Goal: Communication & Community: Share content

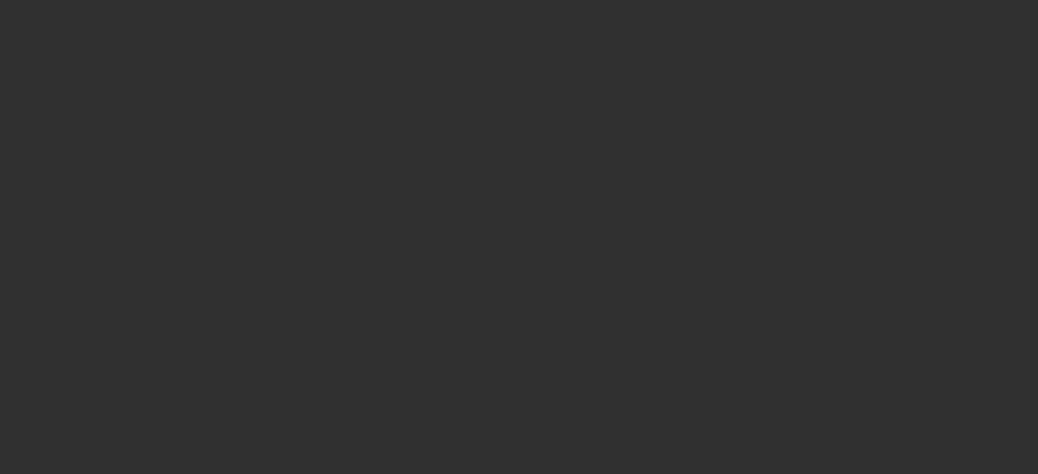
select select "10"
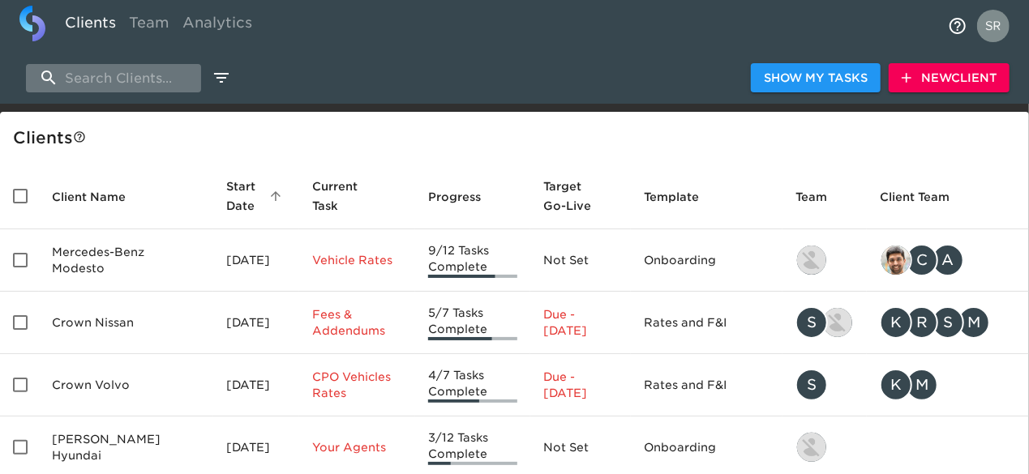
click at [138, 78] on input "search" at bounding box center [113, 78] width 175 height 28
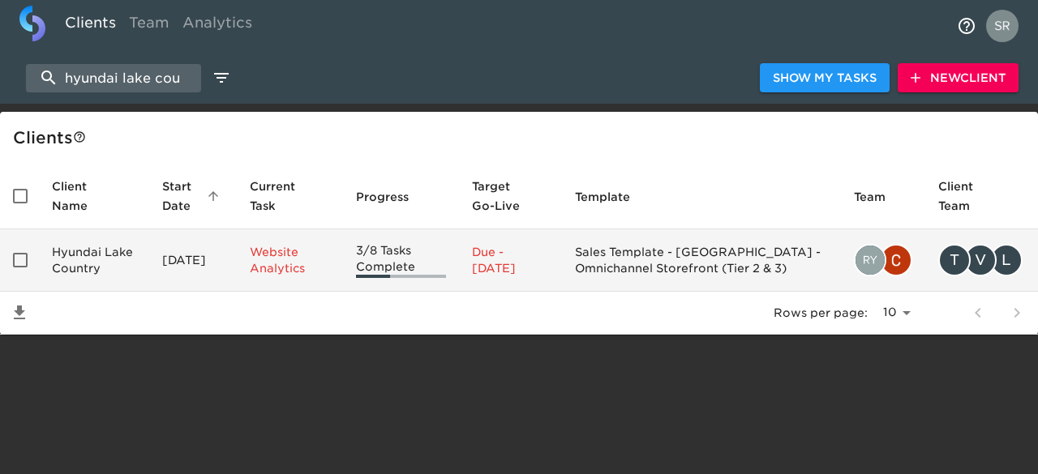
type input "hyundai lake cou"
click at [79, 254] on td "Hyundai Lake Country" at bounding box center [94, 261] width 110 height 62
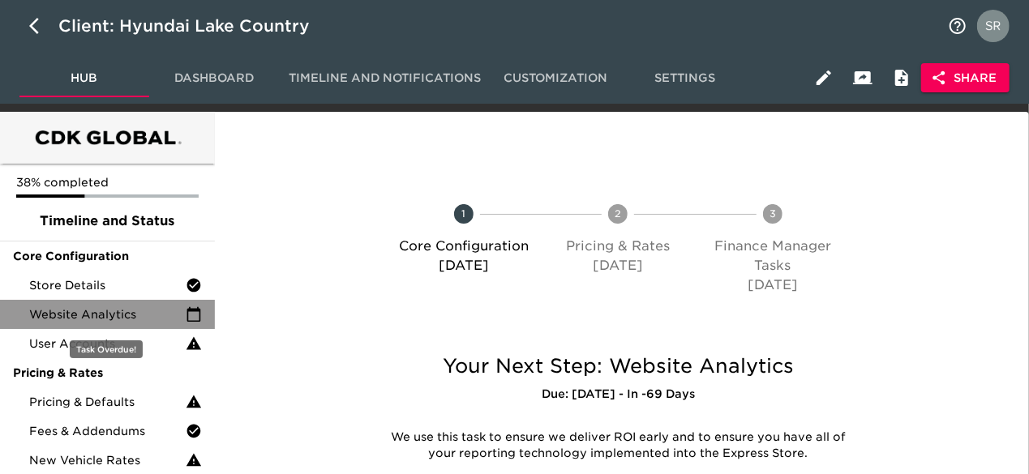
click at [73, 309] on span "Website Analytics" at bounding box center [107, 315] width 157 height 16
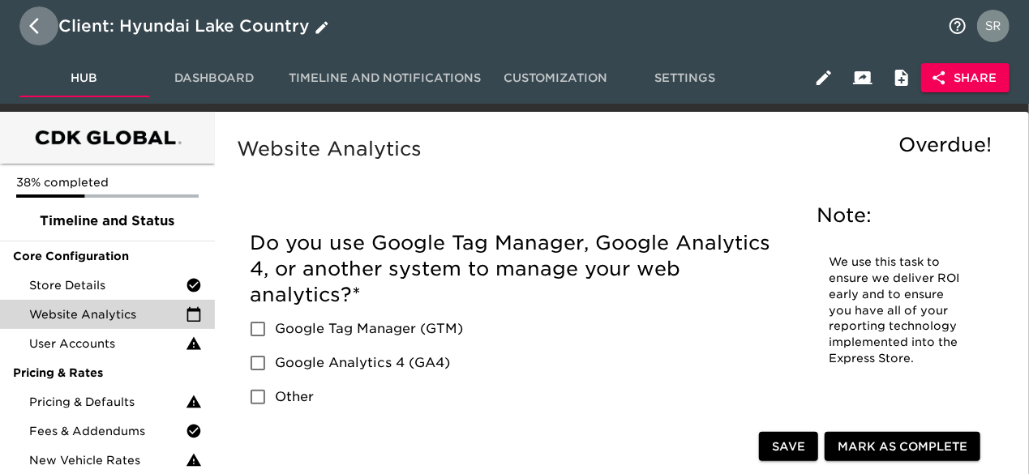
click at [37, 23] on icon "button" at bounding box center [38, 25] width 19 height 19
select select "10"
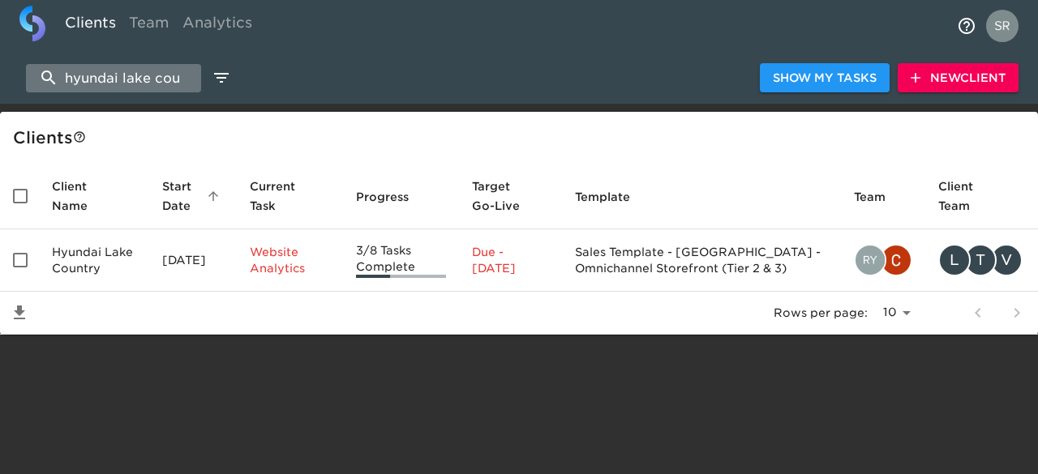
click at [177, 85] on input "hyundai lake cou" at bounding box center [113, 78] width 175 height 28
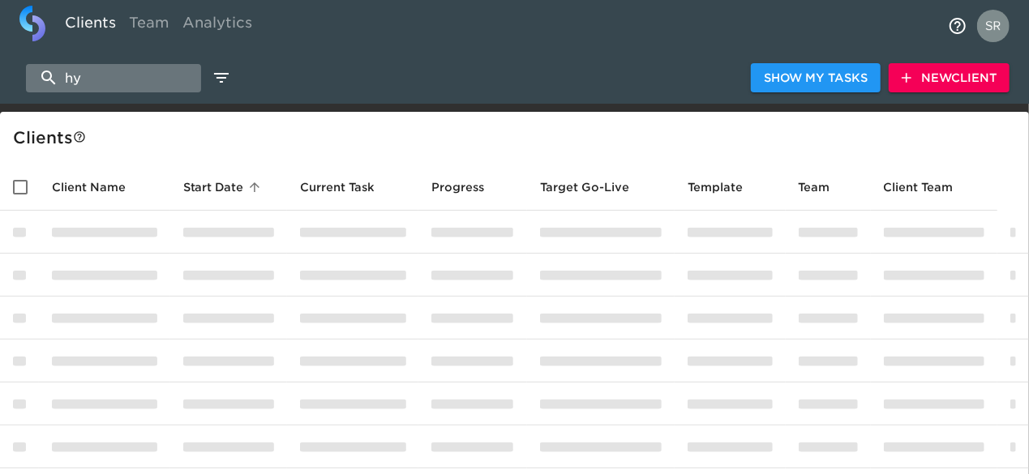
type input "h"
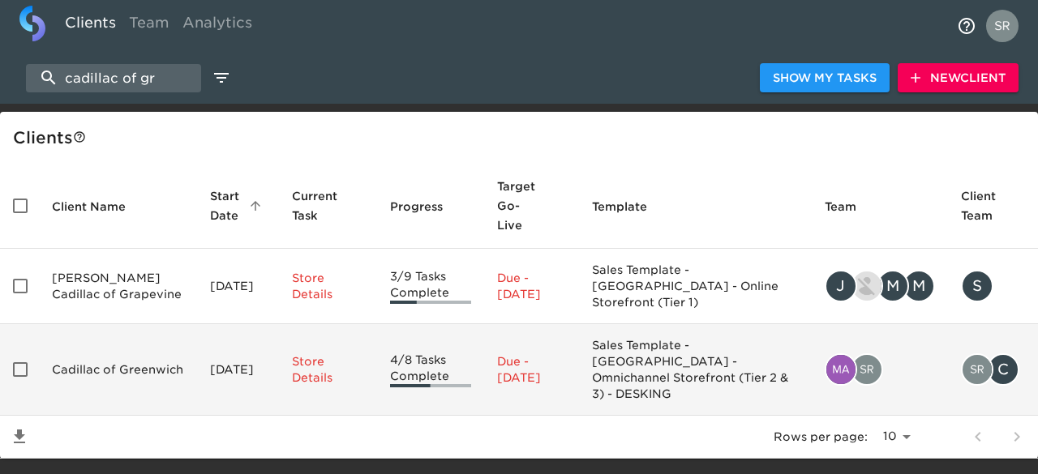
type input "cadillac of gr"
click at [99, 324] on td "Cadillac of Greenwich" at bounding box center [118, 370] width 158 height 92
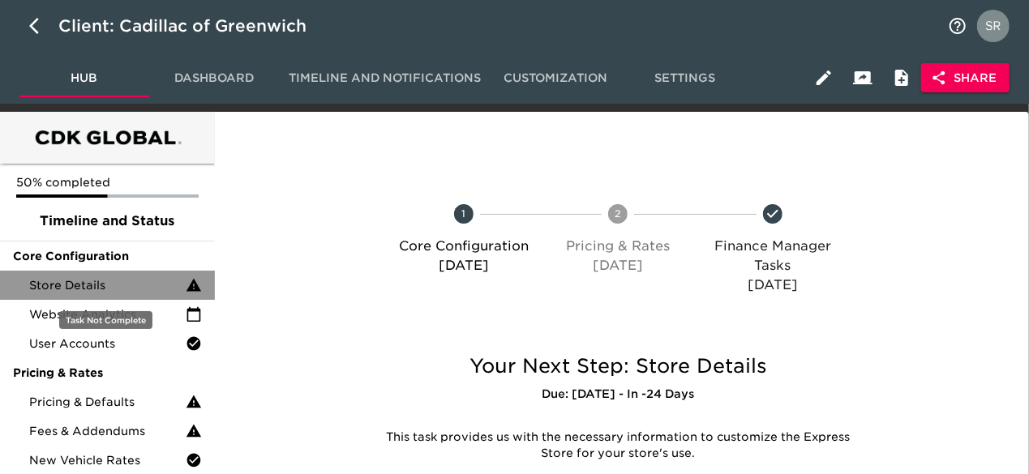
click at [97, 288] on span "Store Details" at bounding box center [107, 285] width 157 height 16
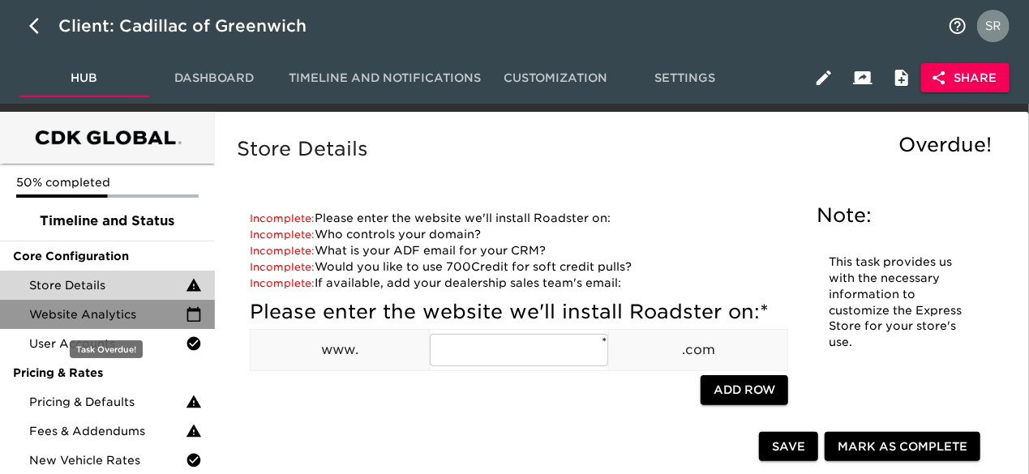
click at [131, 307] on span "Website Analytics" at bounding box center [107, 315] width 157 height 16
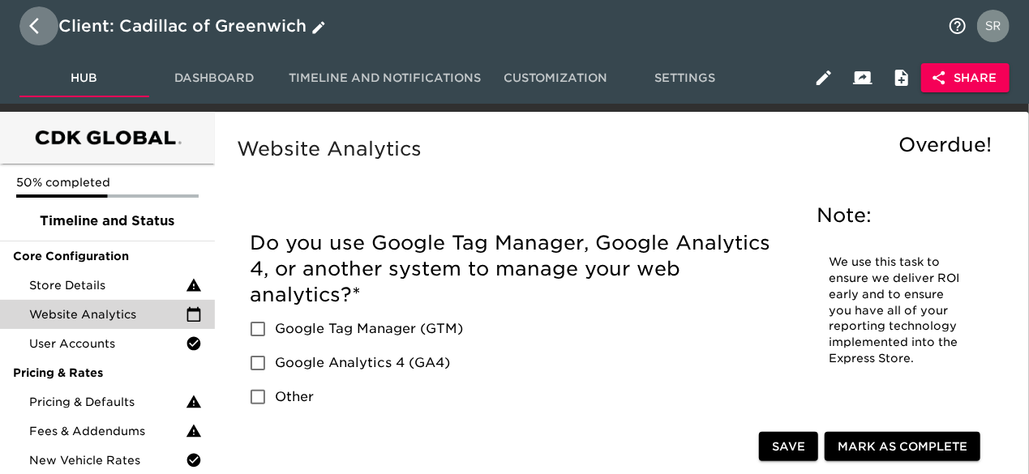
click at [27, 34] on button "button" at bounding box center [38, 25] width 39 height 39
select select "10"
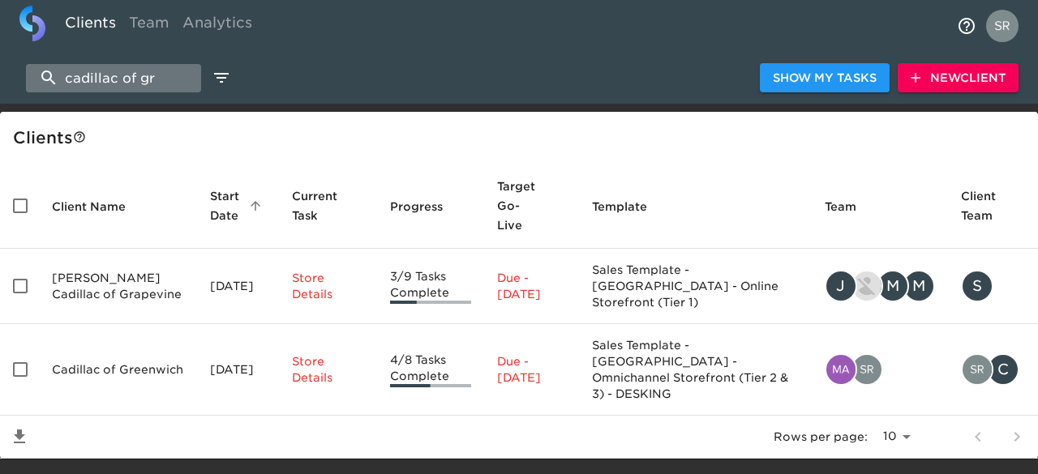
click at [169, 75] on input "cadillac of gr" at bounding box center [113, 78] width 175 height 28
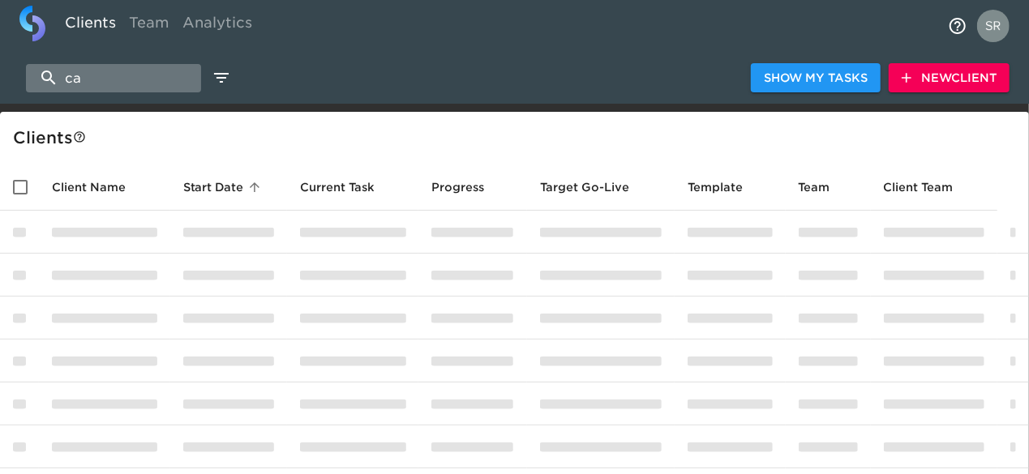
type input "c"
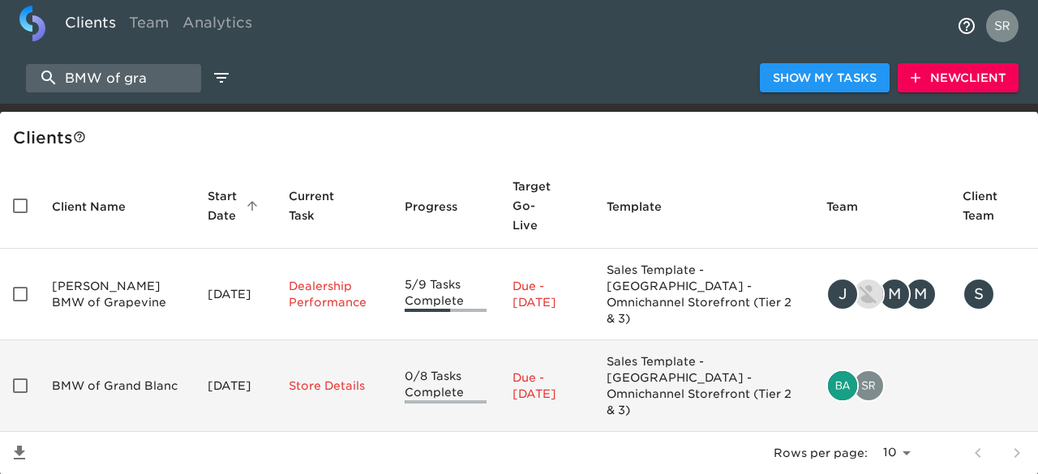
type input "BMW of gra"
click at [104, 341] on td "BMW of Grand Blanc" at bounding box center [117, 387] width 156 height 92
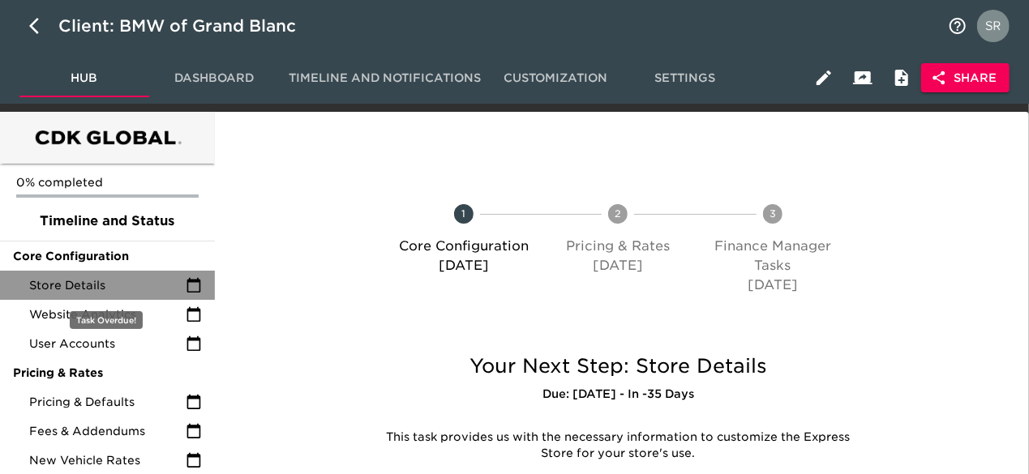
click at [87, 294] on div "Store Details" at bounding box center [107, 285] width 215 height 29
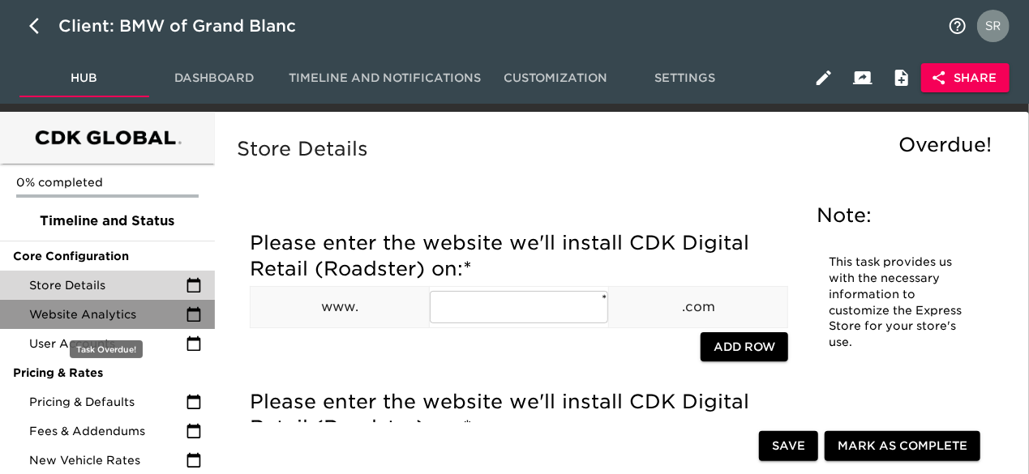
click at [97, 321] on span "Website Analytics" at bounding box center [107, 315] width 157 height 16
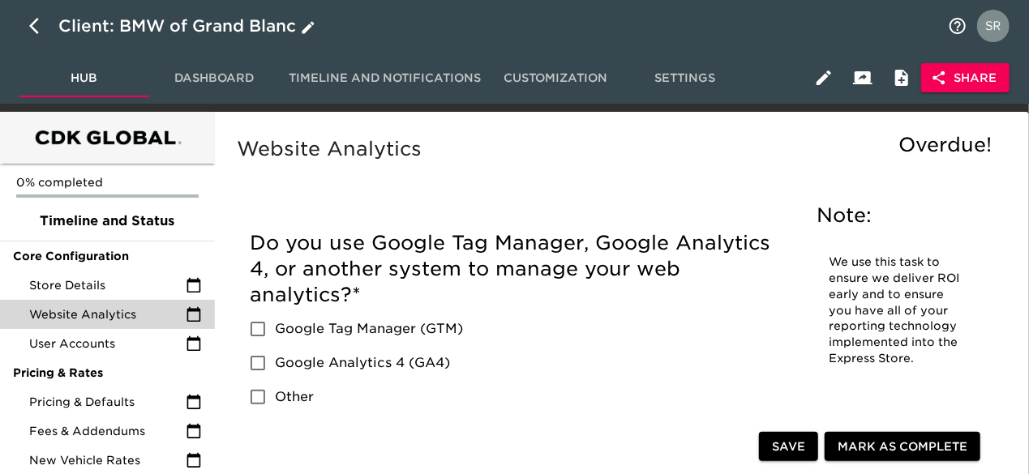
click at [36, 22] on icon "button" at bounding box center [38, 25] width 19 height 19
select select "10"
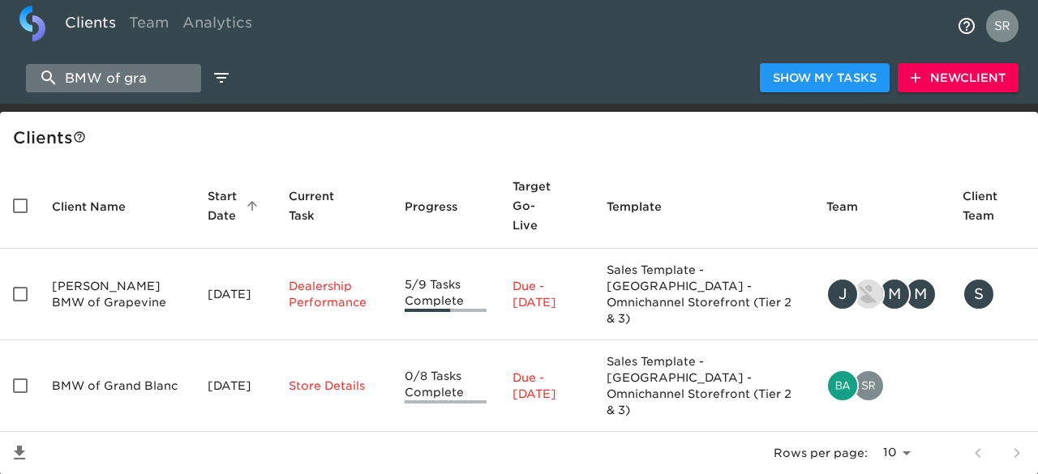
click at [159, 77] on input "BMW of gra" at bounding box center [113, 78] width 175 height 28
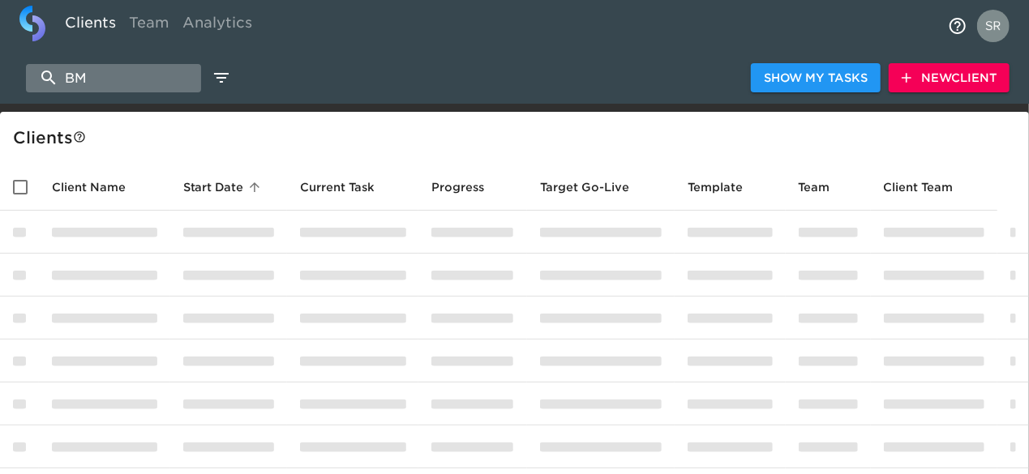
type input "B"
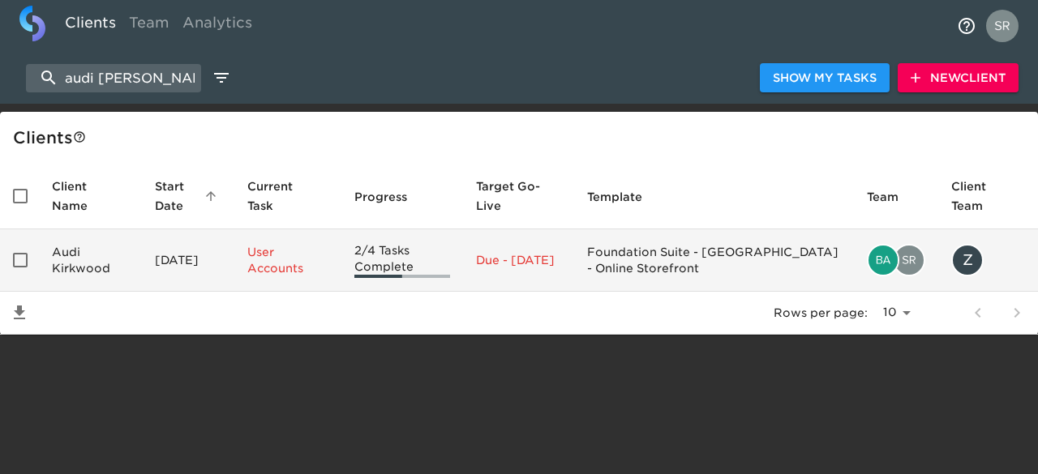
type input "audi kirk"
click at [68, 267] on td "Audi Kirkwood" at bounding box center [90, 261] width 103 height 62
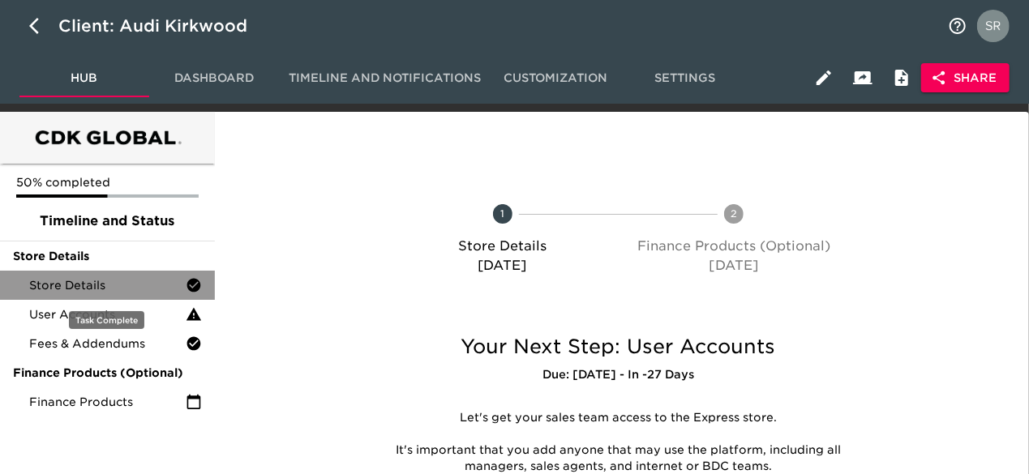
click at [76, 281] on span "Store Details" at bounding box center [107, 285] width 157 height 16
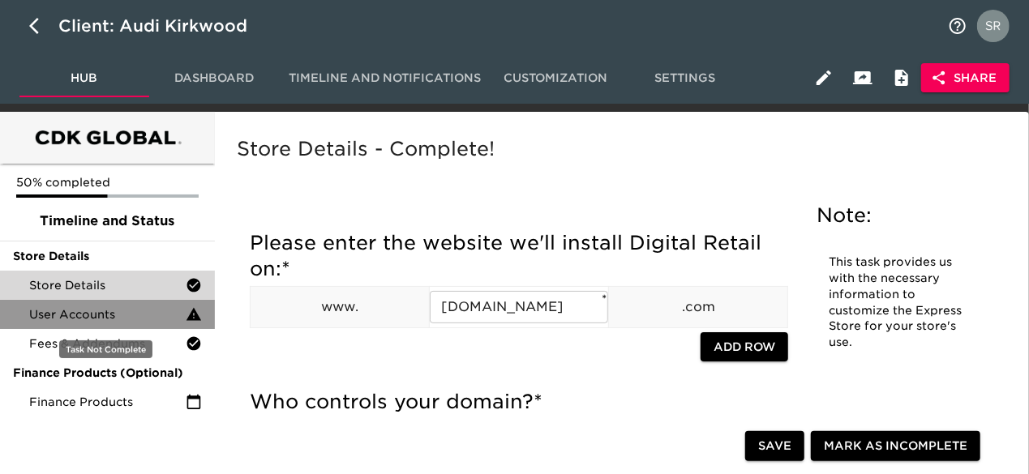
click at [113, 314] on span "User Accounts" at bounding box center [107, 315] width 157 height 16
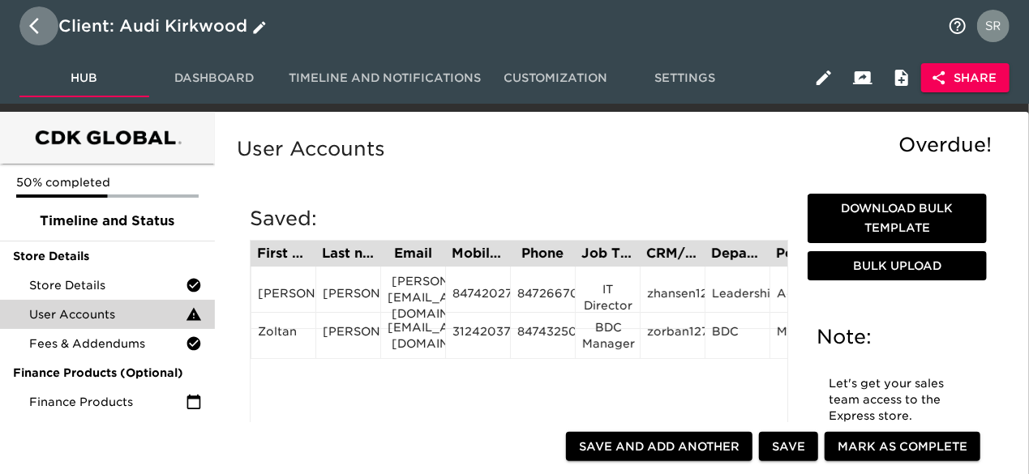
click at [39, 20] on icon "button" at bounding box center [38, 25] width 19 height 19
select select "10"
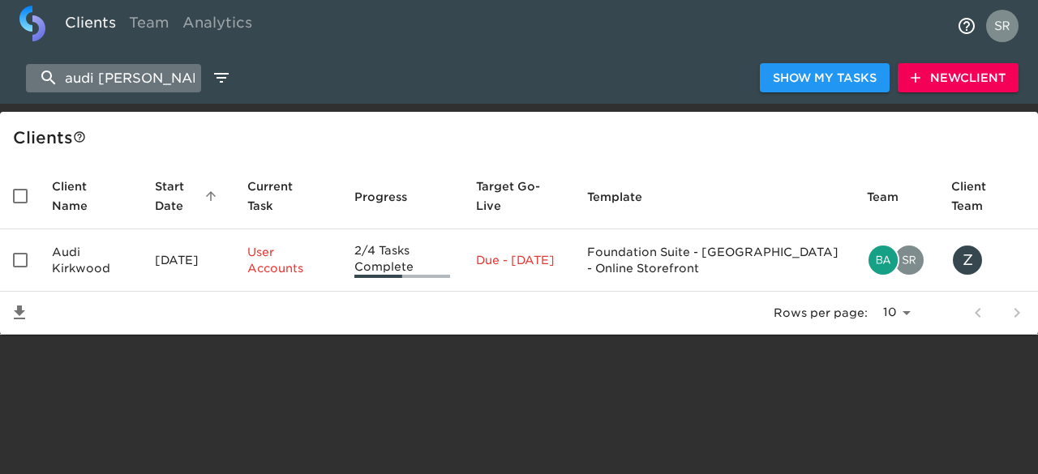
click at [138, 72] on input "audi kirk" at bounding box center [113, 78] width 175 height 28
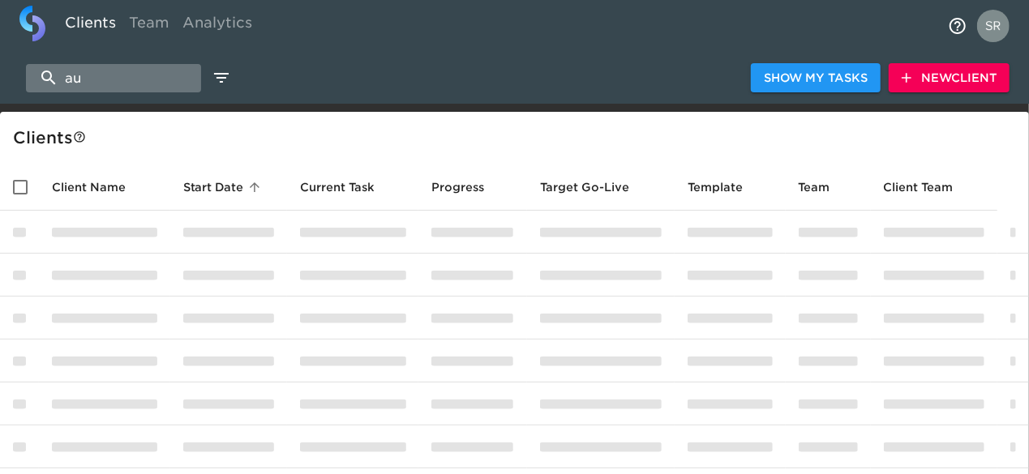
type input "a"
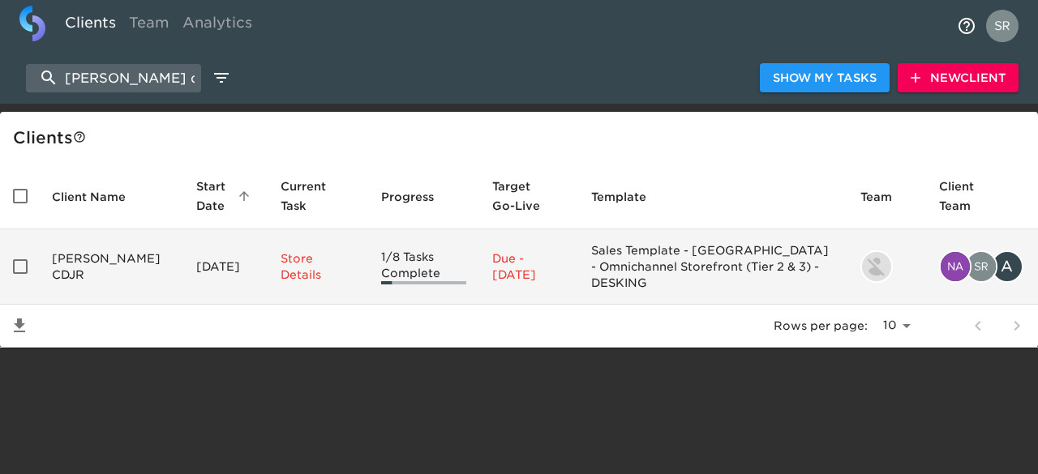
type input "reineke cdjr"
click at [76, 265] on td "Reineke CDJR" at bounding box center [111, 267] width 144 height 75
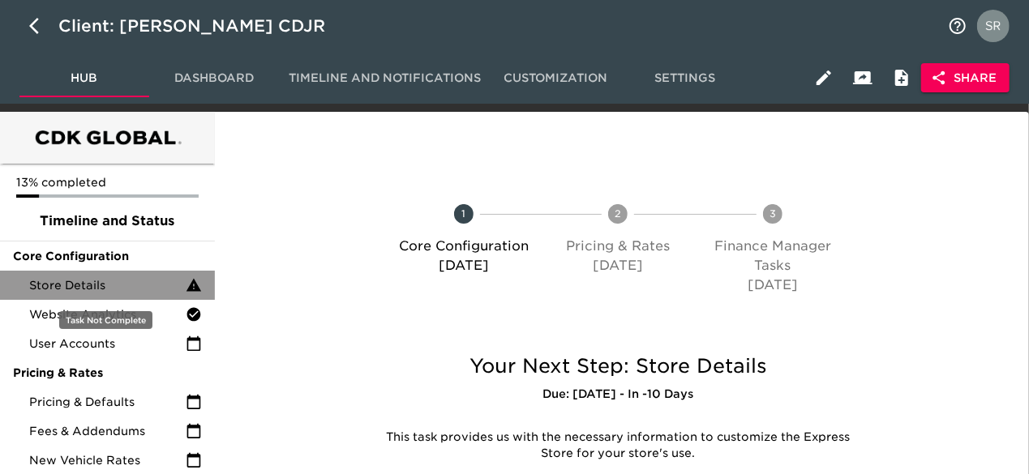
click at [71, 283] on span "Store Details" at bounding box center [107, 285] width 157 height 16
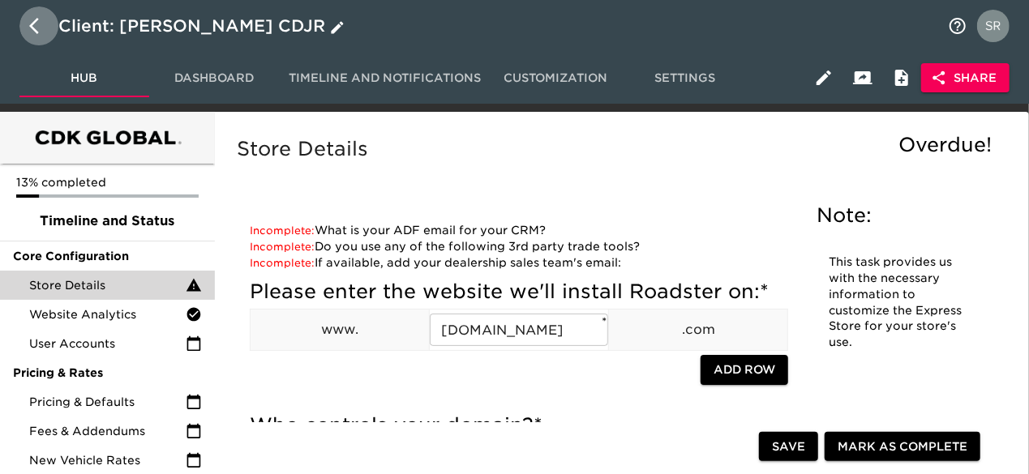
click at [32, 30] on icon "button" at bounding box center [38, 25] width 19 height 19
select select "10"
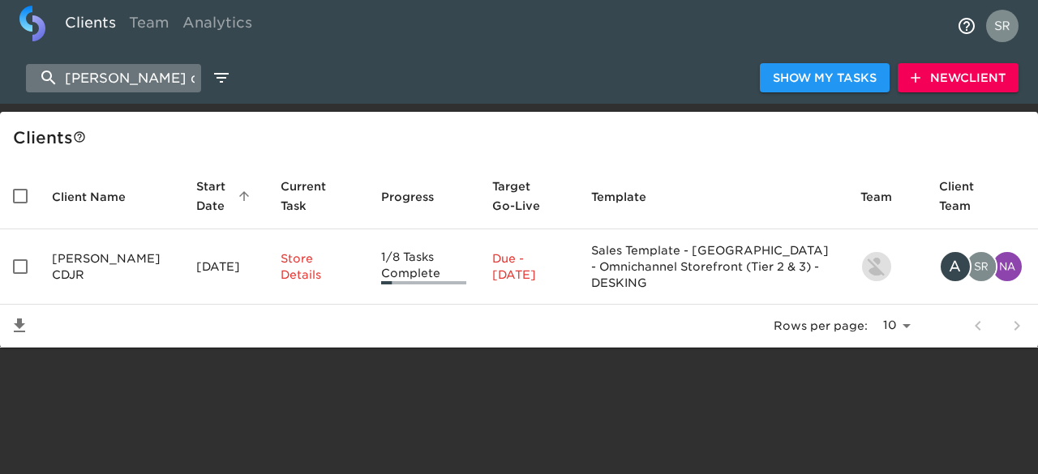
click at [161, 68] on input "reineke cdjr" at bounding box center [113, 78] width 175 height 28
type input "r"
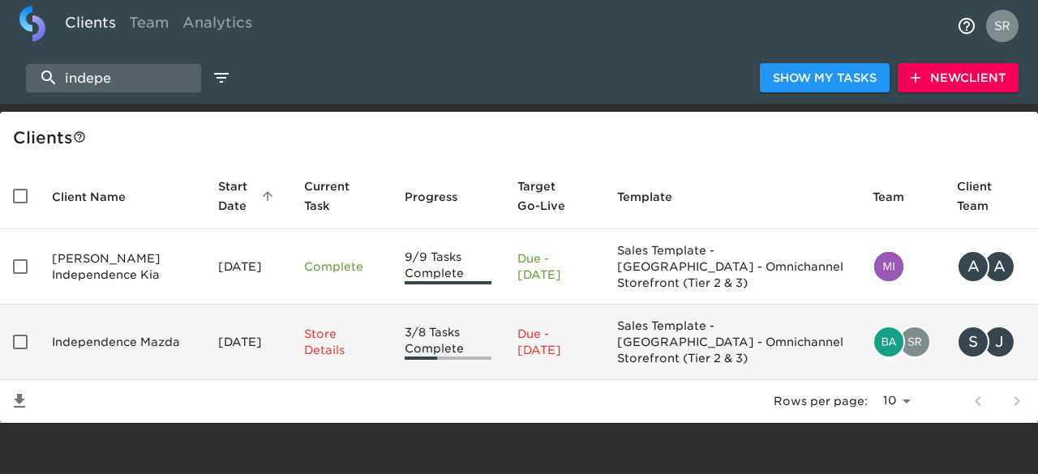
type input "indepe"
click at [101, 332] on td "Independence Mazda" at bounding box center [122, 342] width 166 height 75
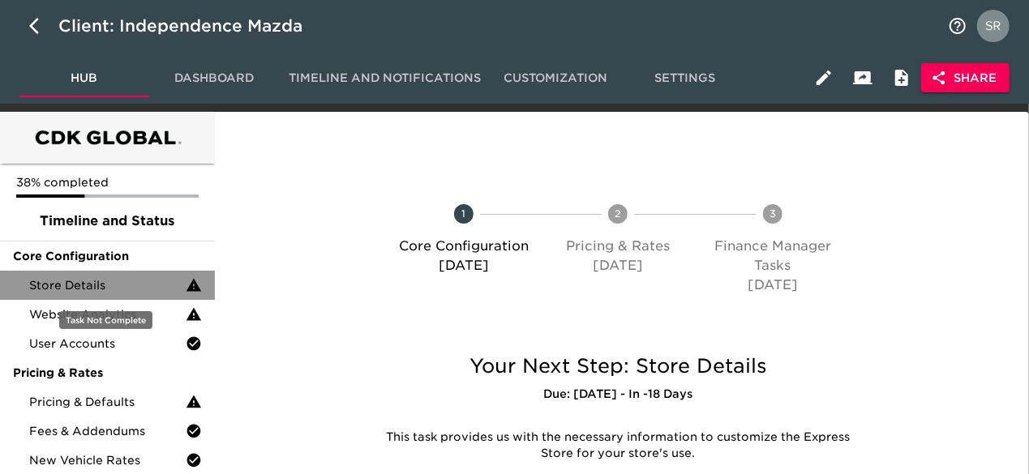
click at [96, 285] on span "Store Details" at bounding box center [107, 285] width 157 height 16
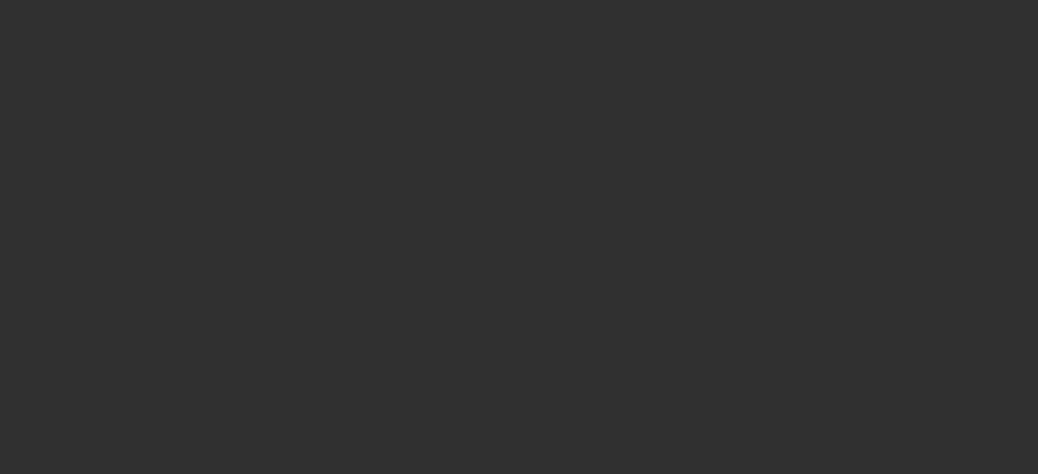
select select "10"
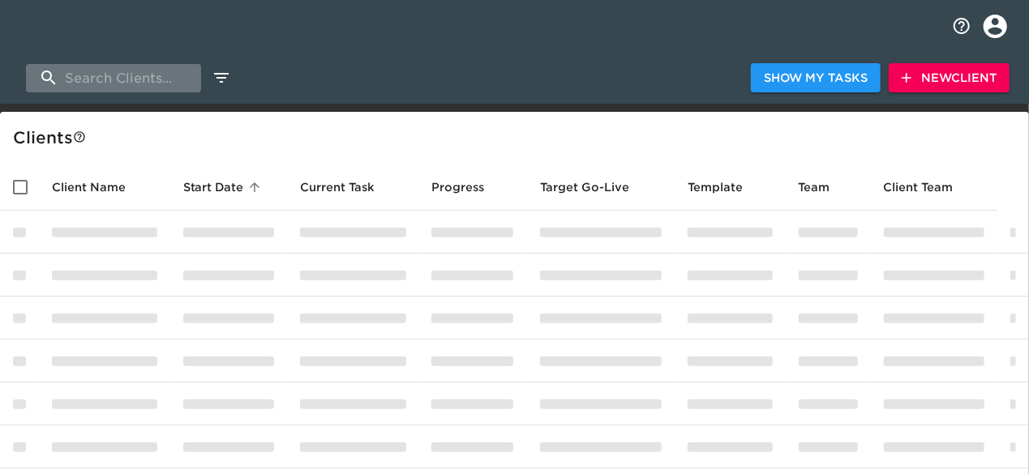
click at [112, 85] on input "search" at bounding box center [113, 78] width 175 height 28
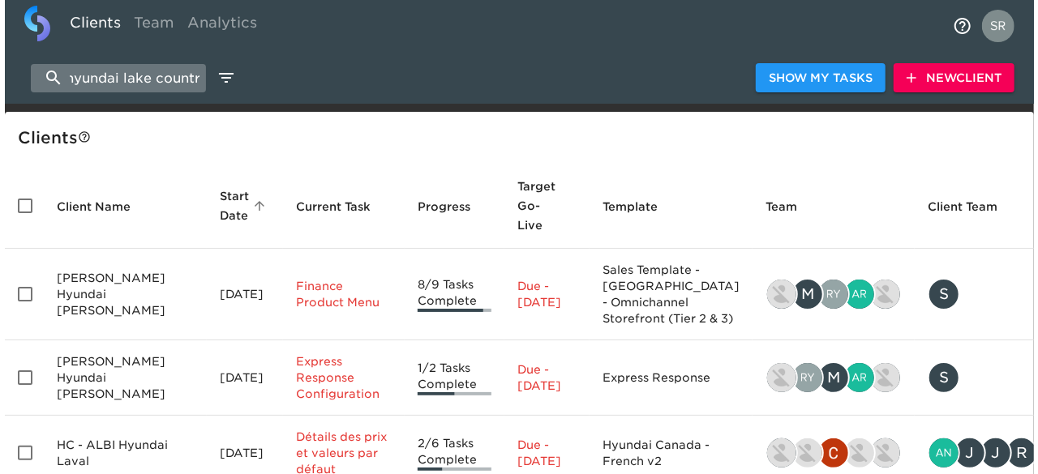
scroll to position [0, 12]
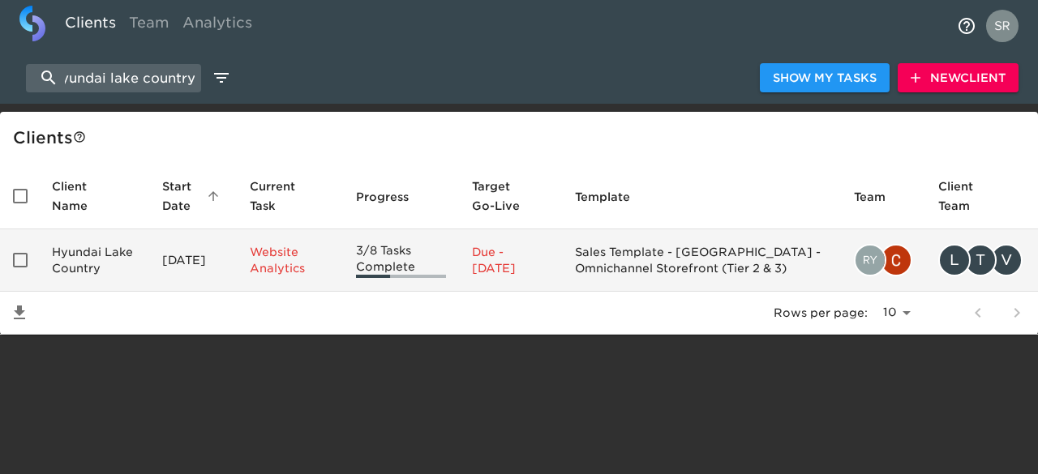
type input "hyundai lake country"
click at [97, 256] on td "Hyundai Lake Country" at bounding box center [94, 261] width 110 height 62
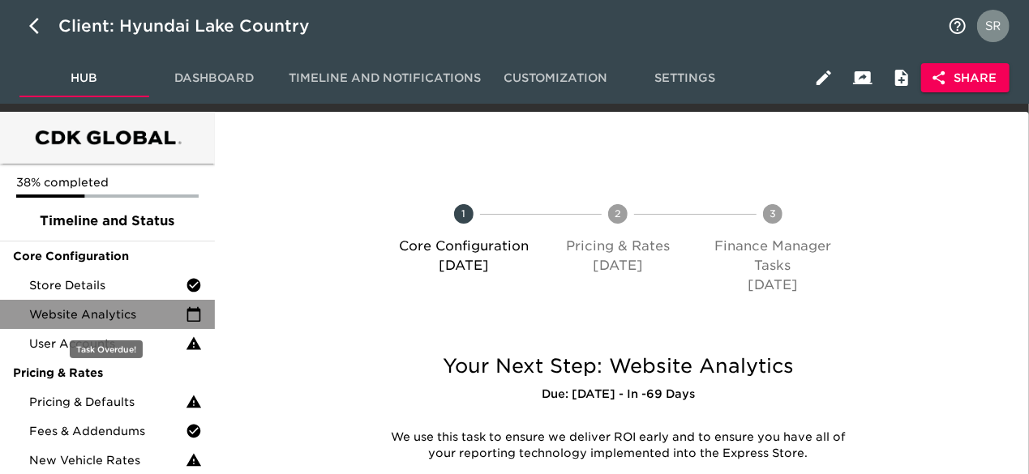
click at [107, 311] on span "Website Analytics" at bounding box center [107, 315] width 157 height 16
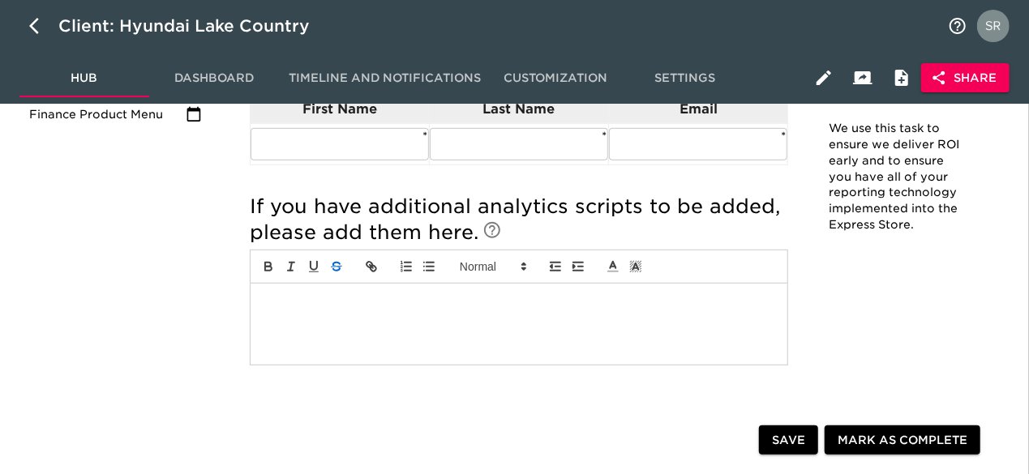
scroll to position [436, 0]
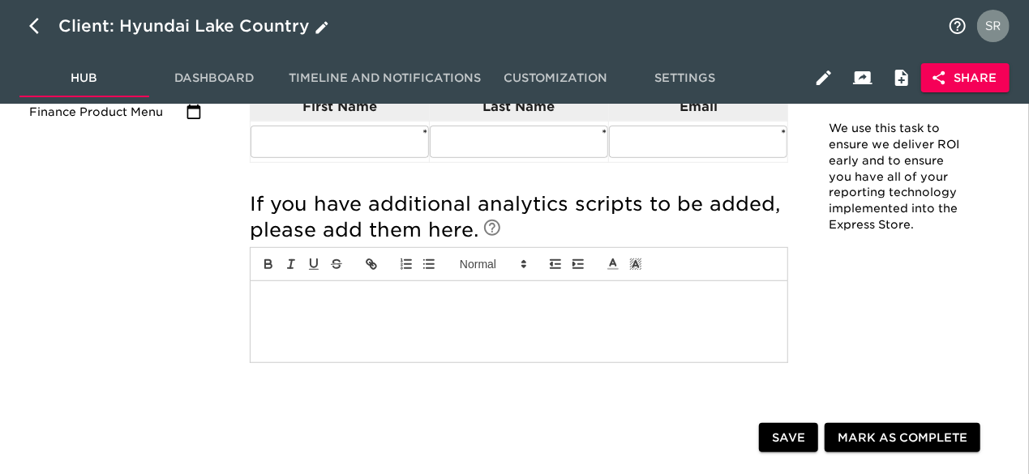
click at [42, 23] on icon "button" at bounding box center [38, 25] width 19 height 19
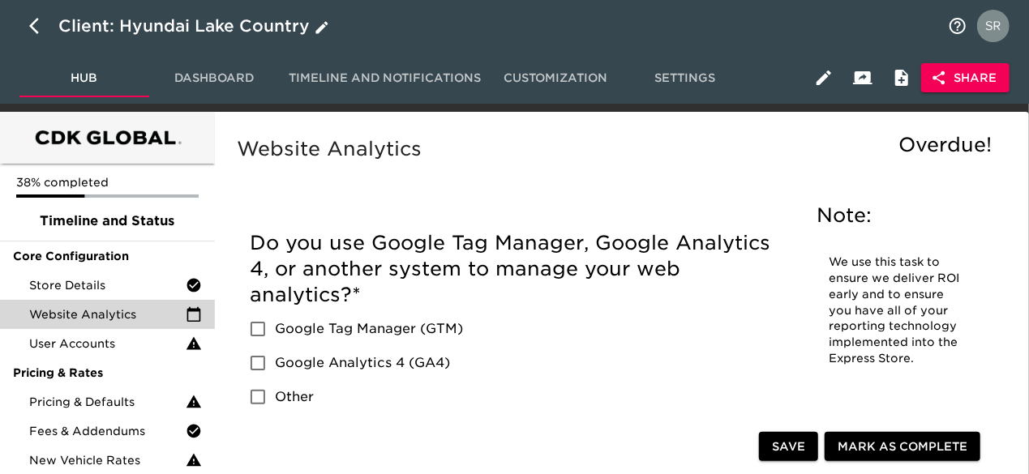
select select "10"
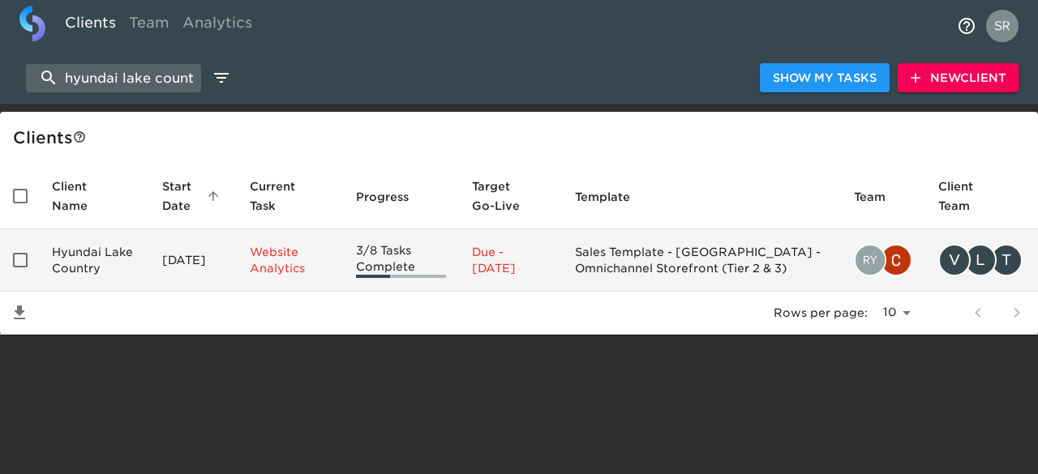
click at [102, 274] on td "Hyundai Lake Country" at bounding box center [94, 261] width 110 height 62
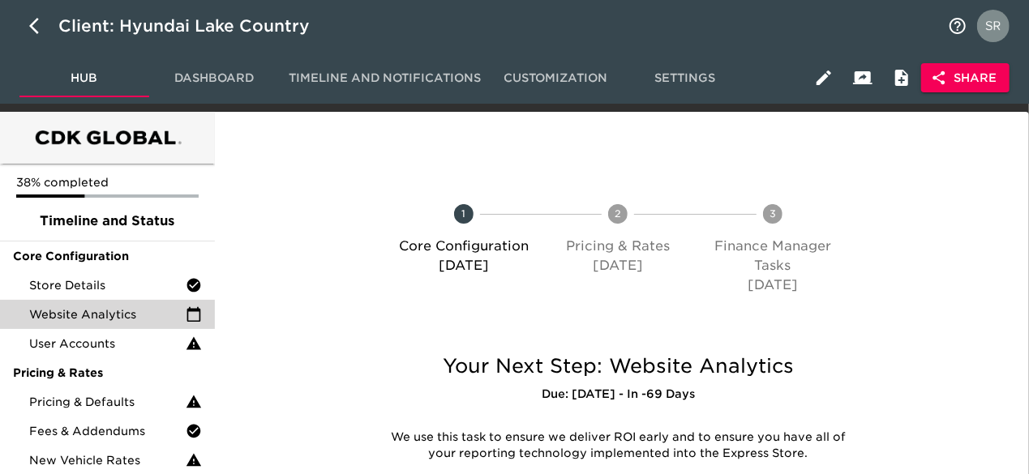
click at [960, 75] on span "Share" at bounding box center [965, 78] width 62 height 20
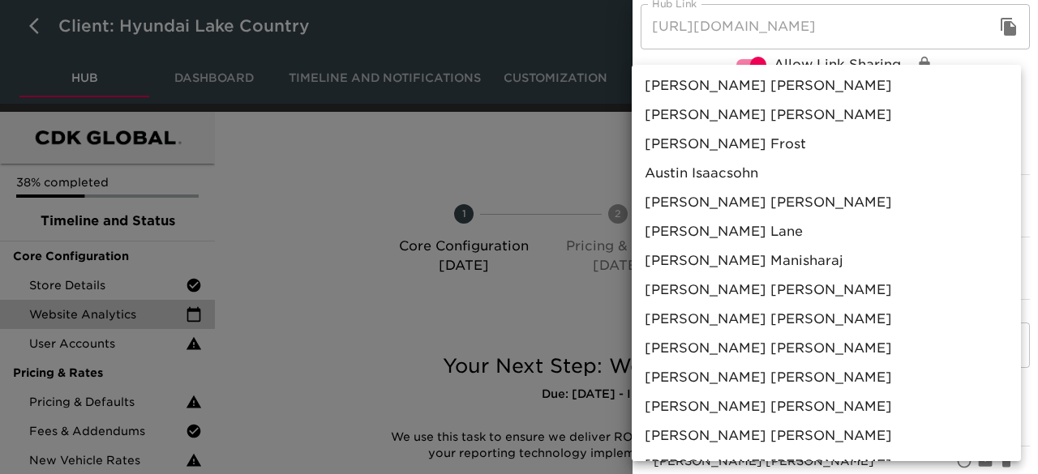
scroll to position [42, 0]
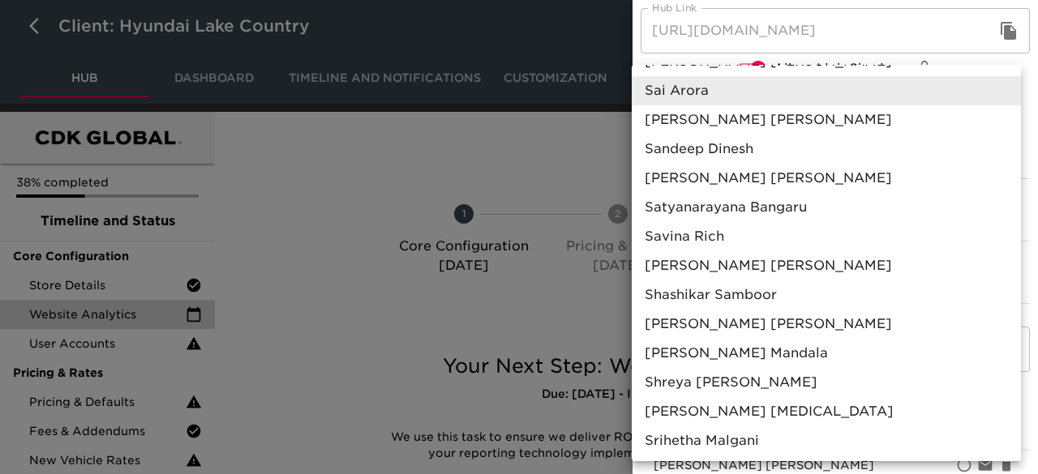
scroll to position [1354, 0]
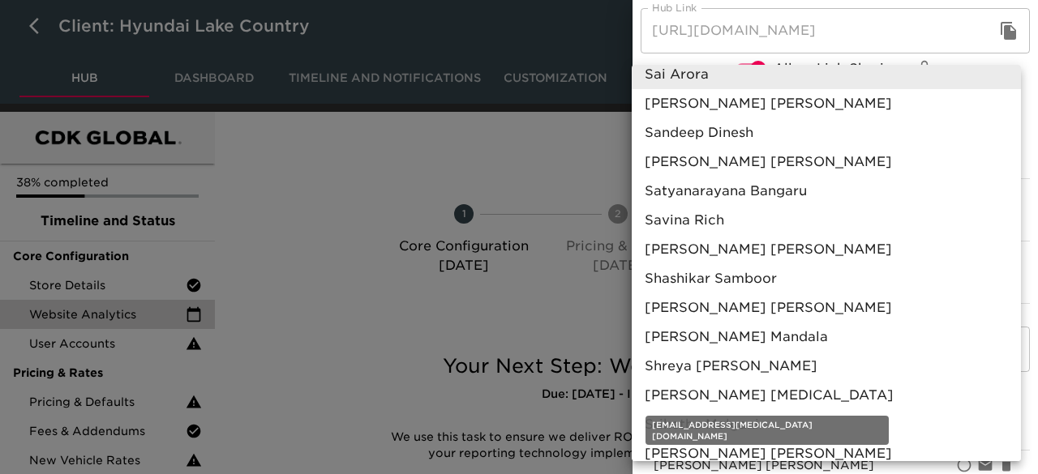
click at [728, 392] on span "[PERSON_NAME] [MEDICAL_DATA]" at bounding box center [769, 395] width 249 height 19
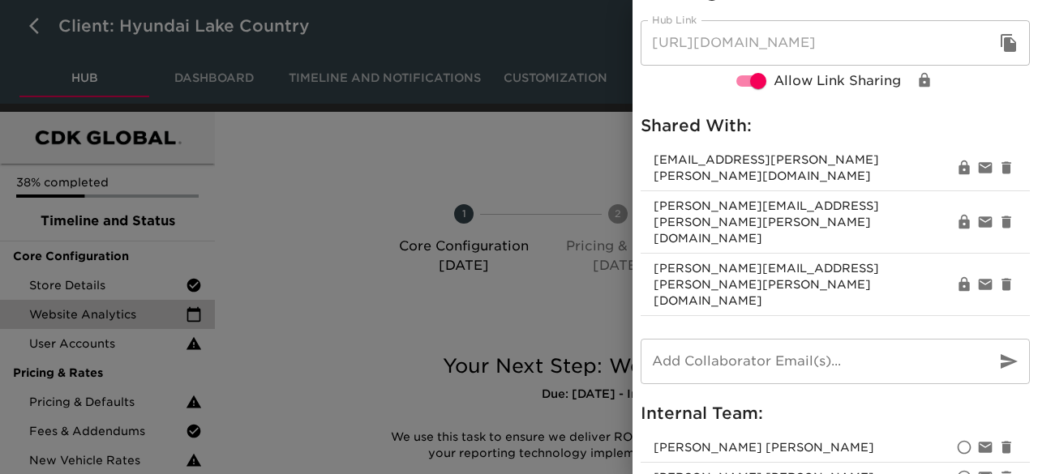
scroll to position [71, 0]
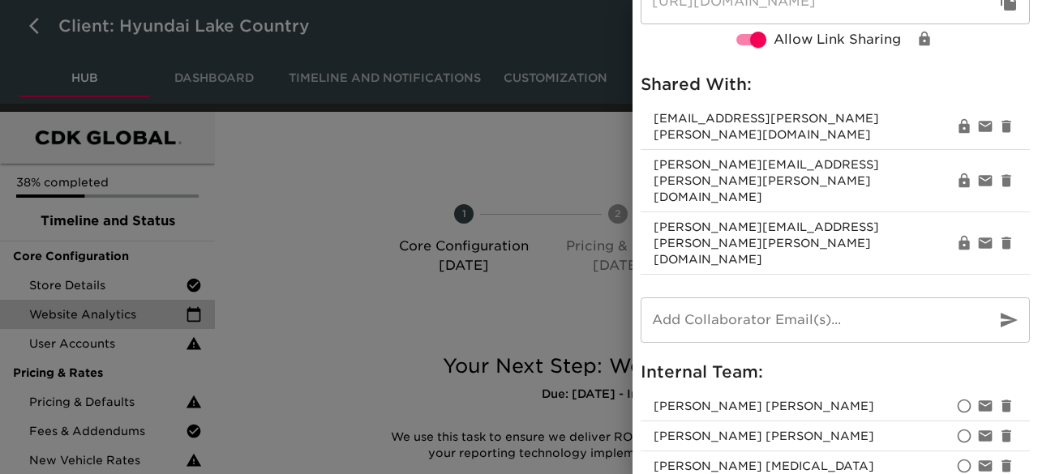
click at [495, 208] on div at bounding box center [519, 237] width 1038 height 474
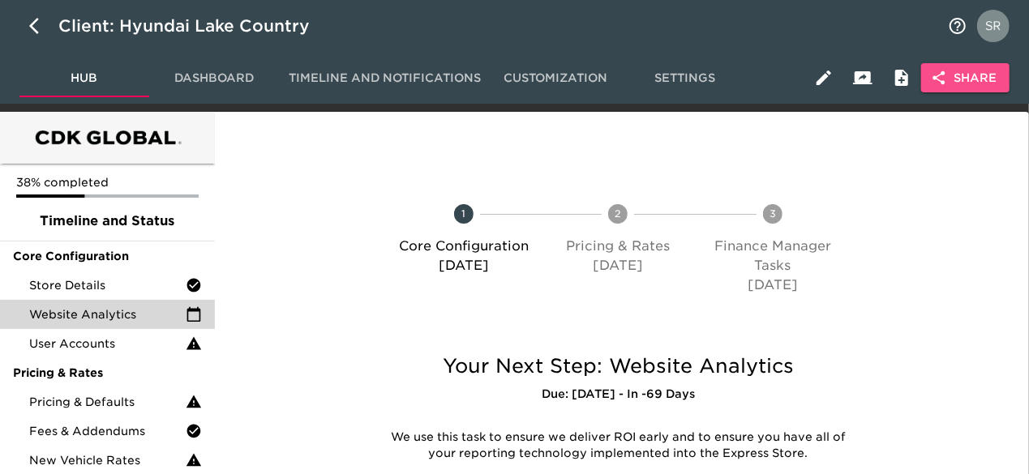
click at [970, 83] on span "Share" at bounding box center [965, 78] width 62 height 20
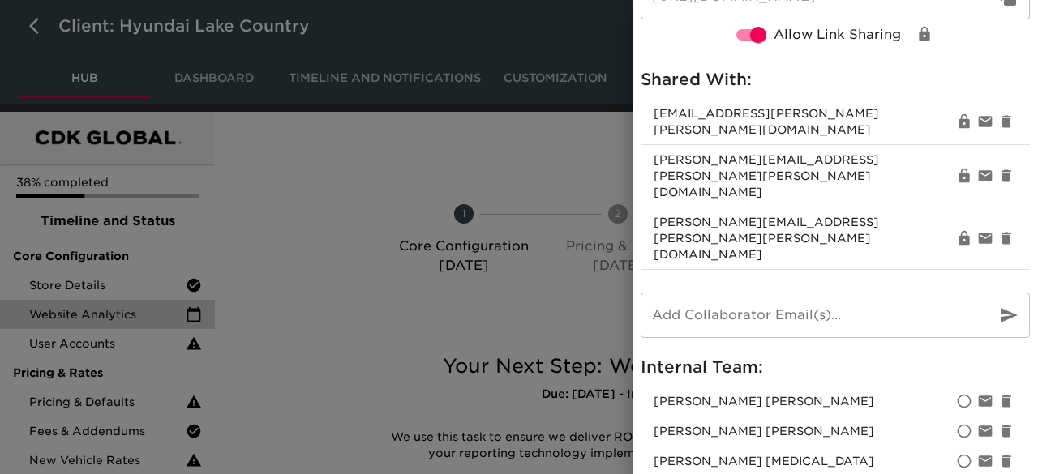
scroll to position [0, 0]
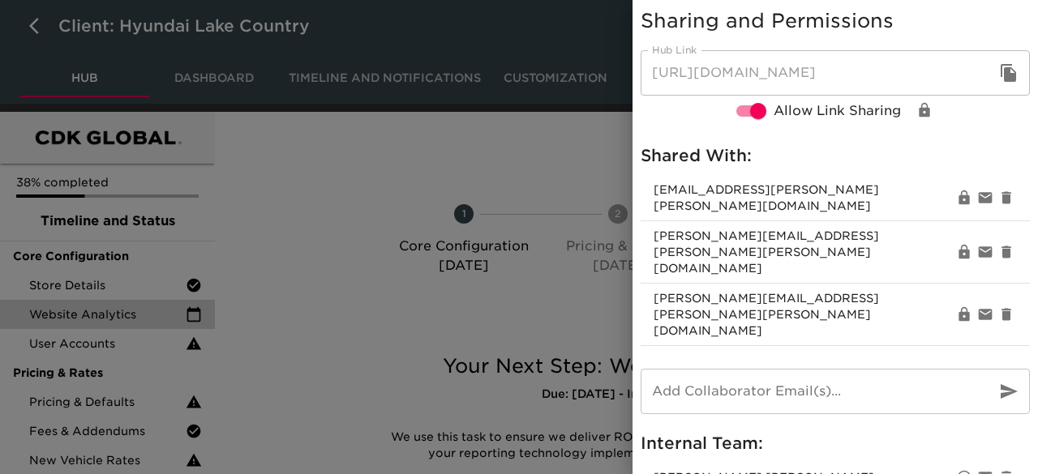
click at [485, 291] on div at bounding box center [519, 237] width 1038 height 474
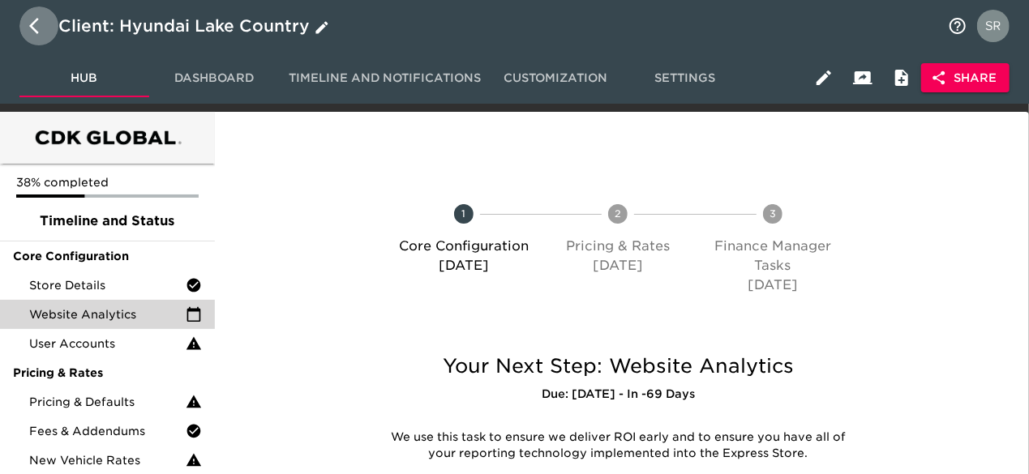
click at [32, 32] on icon "button" at bounding box center [38, 25] width 19 height 19
select select "10"
